Goal: Task Accomplishment & Management: Manage account settings

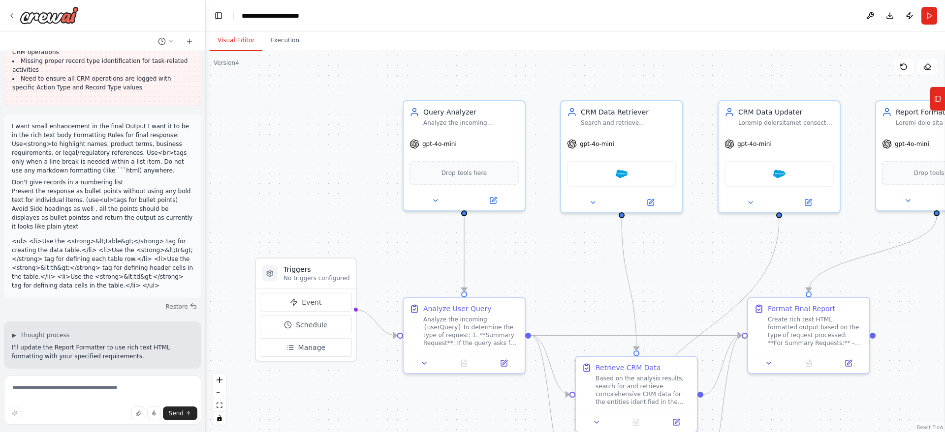
scroll to position [6094, 0]
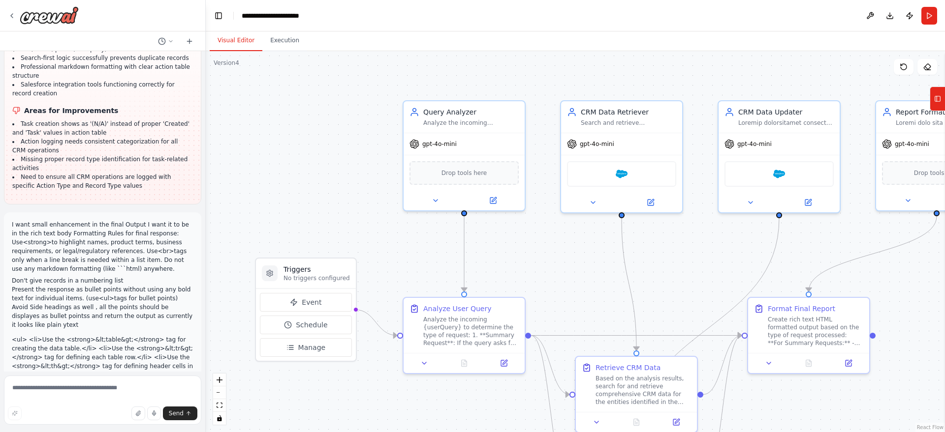
scroll to position [6094, 0]
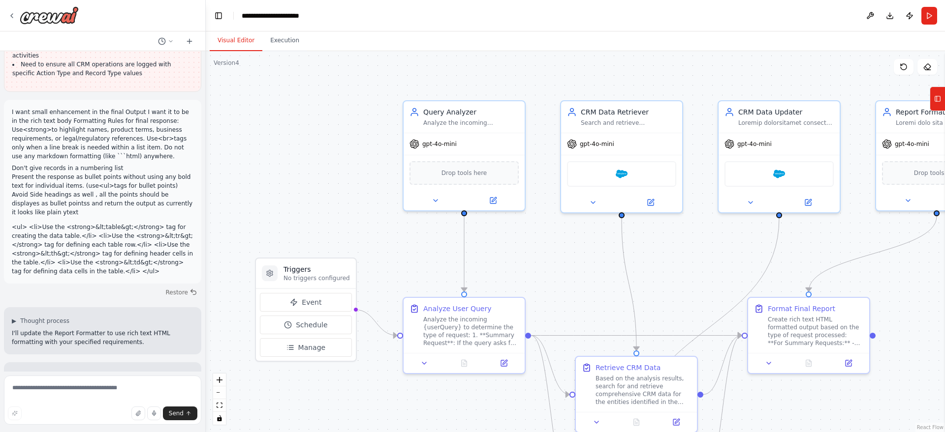
click at [7, 12] on div at bounding box center [102, 15] width 205 height 31
click at [9, 15] on icon at bounding box center [12, 16] width 8 height 8
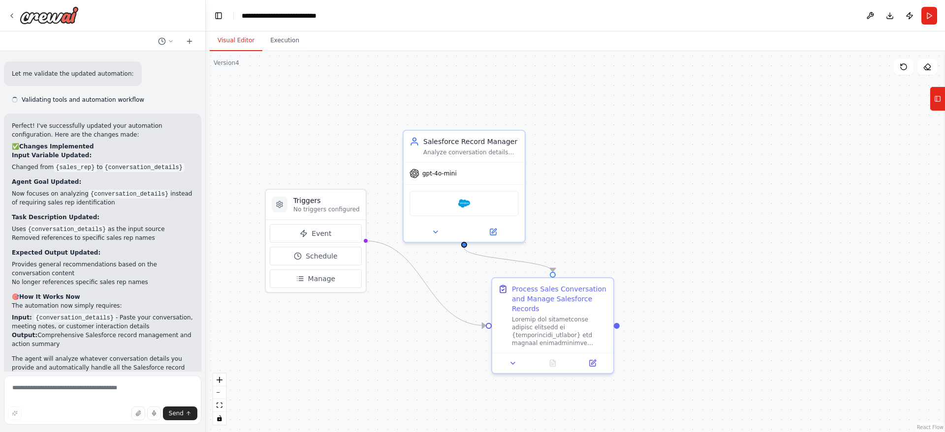
scroll to position [1579, 0]
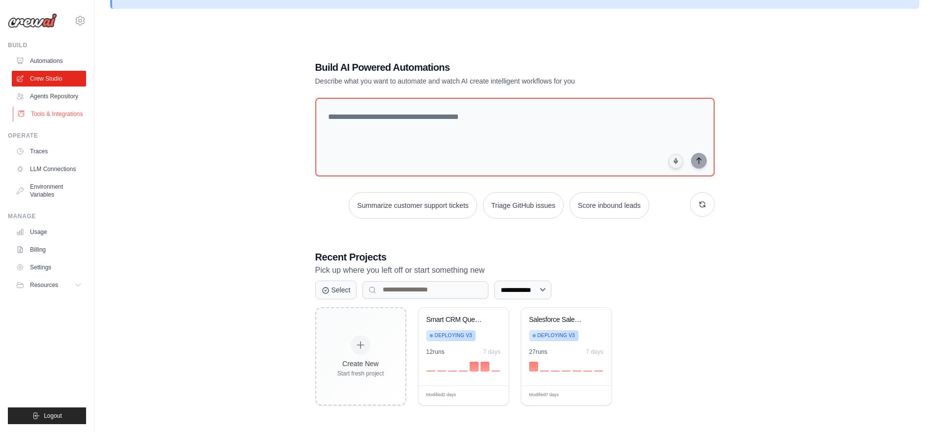
click at [48, 117] on link "Tools & Integrations" at bounding box center [50, 114] width 74 height 16
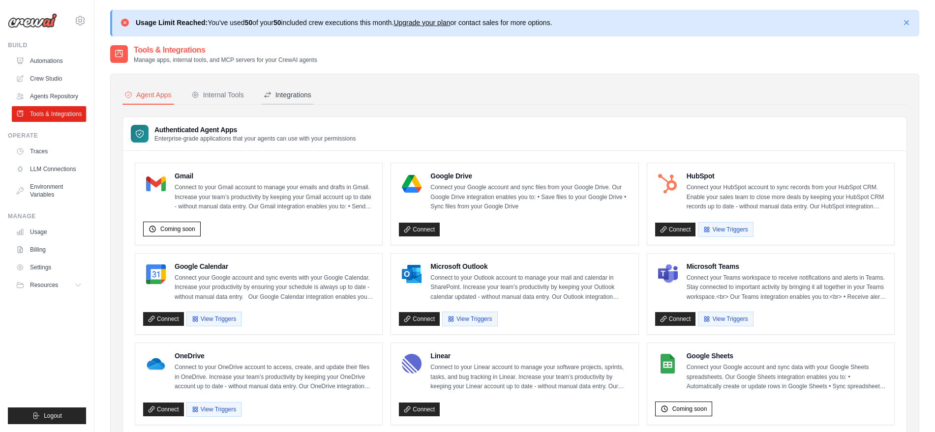
click at [296, 103] on button "Integrations" at bounding box center [288, 95] width 52 height 19
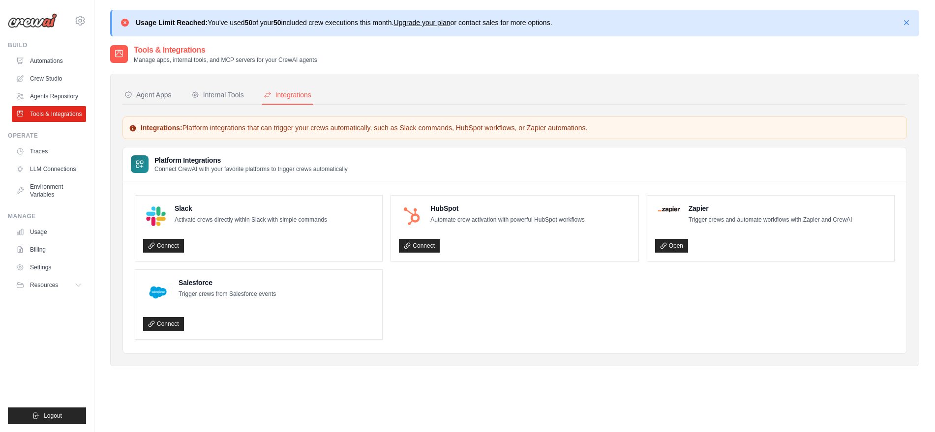
scroll to position [24, 0]
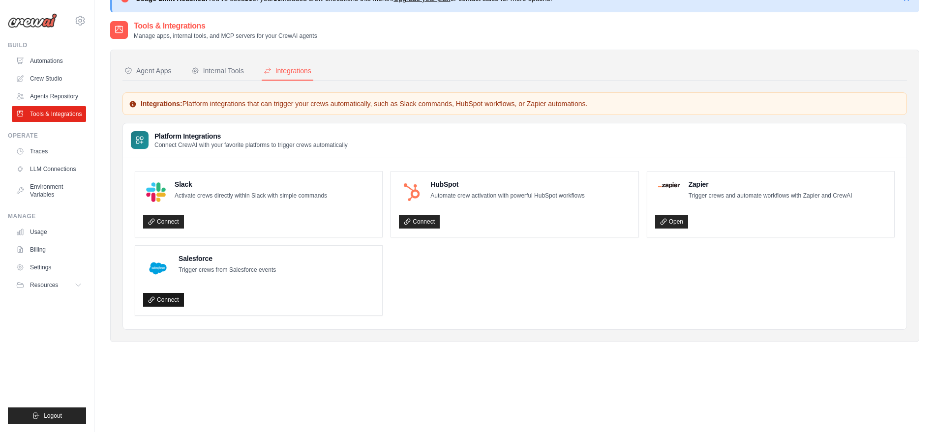
click at [149, 297] on icon at bounding box center [151, 300] width 7 height 7
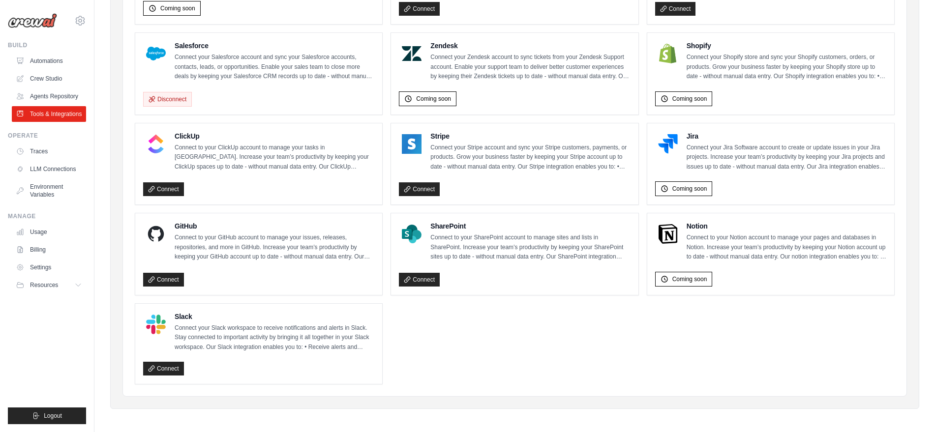
scroll to position [527, 0]
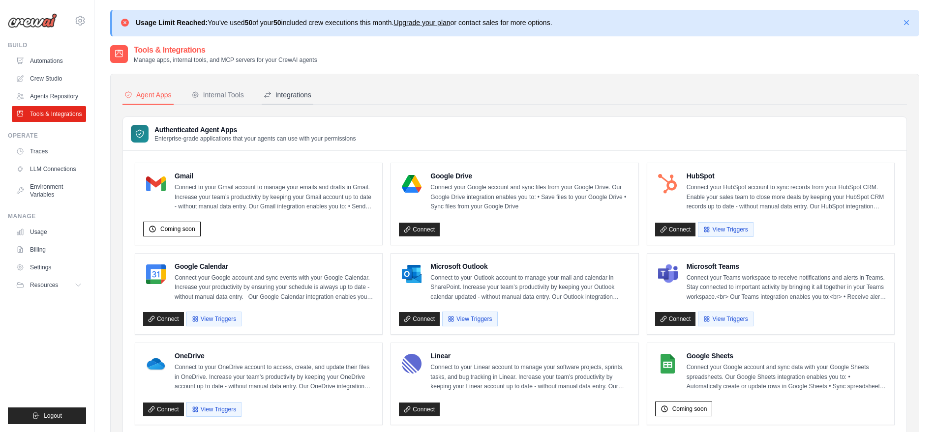
click at [289, 94] on div "Integrations" at bounding box center [288, 95] width 48 height 10
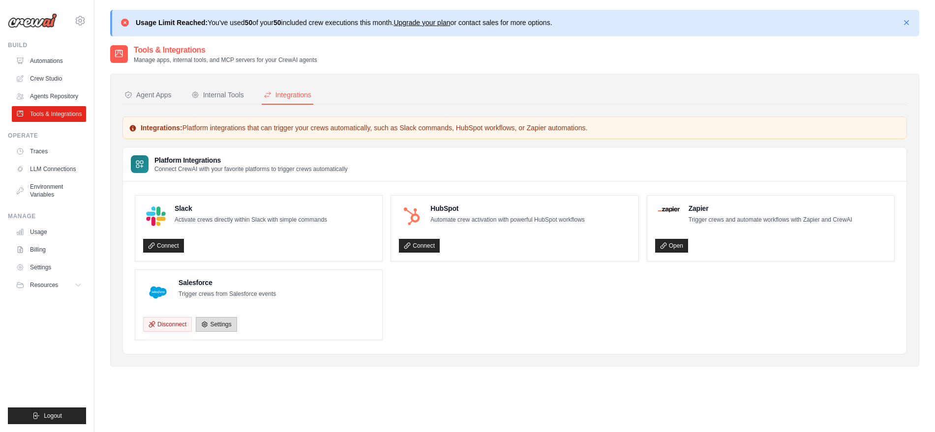
click at [224, 324] on link "Settings" at bounding box center [216, 324] width 41 height 15
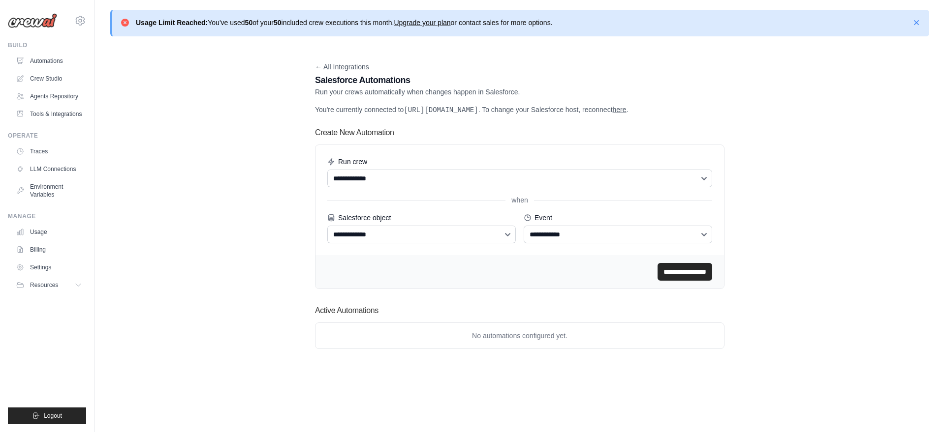
click at [626, 112] on link "here" at bounding box center [620, 110] width 14 height 8
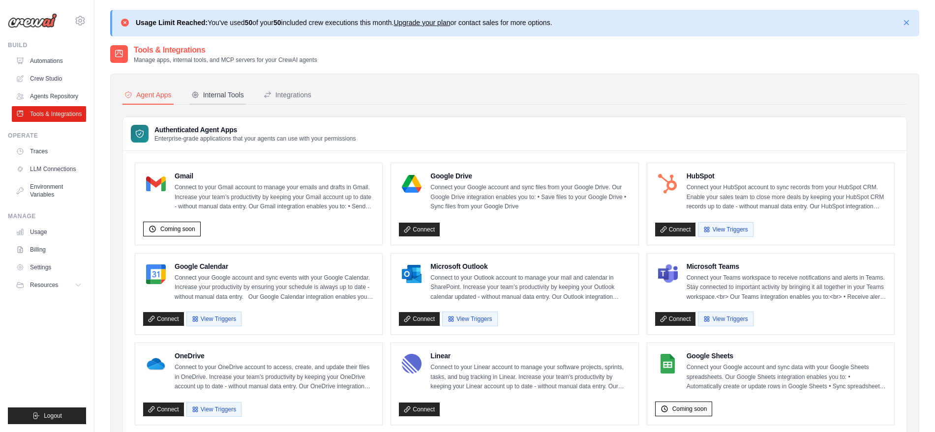
click at [241, 95] on div "Internal Tools" at bounding box center [217, 95] width 53 height 10
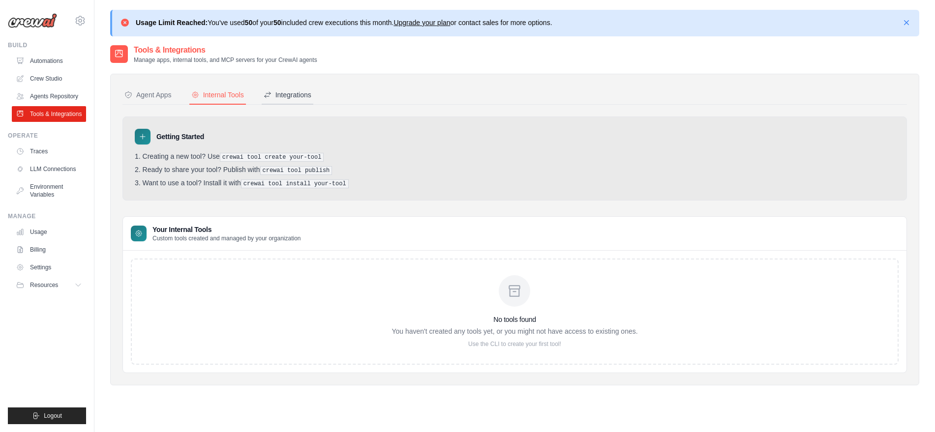
click at [285, 97] on div "Integrations" at bounding box center [288, 95] width 48 height 10
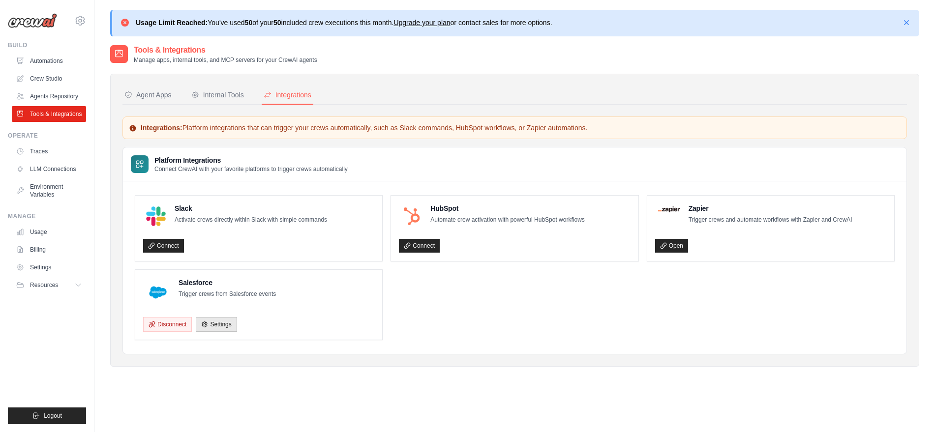
click at [220, 315] on div "Disconnect Settings" at bounding box center [258, 322] width 231 height 19
click at [220, 321] on link "Settings" at bounding box center [216, 324] width 41 height 15
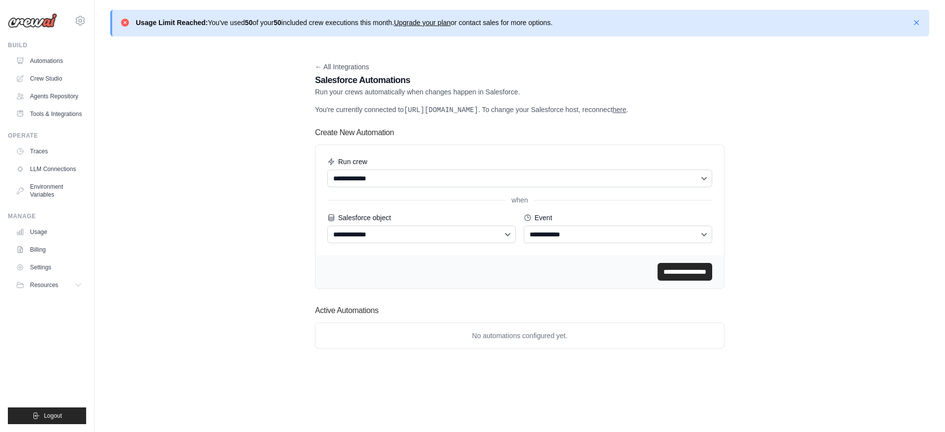
click at [397, 94] on p "Run your crews automatically when changes happen in Salesforce." at bounding box center [519, 92] width 409 height 10
click at [381, 84] on h1 "Salesforce Automations" at bounding box center [519, 80] width 409 height 14
